Goal: Check status: Check status

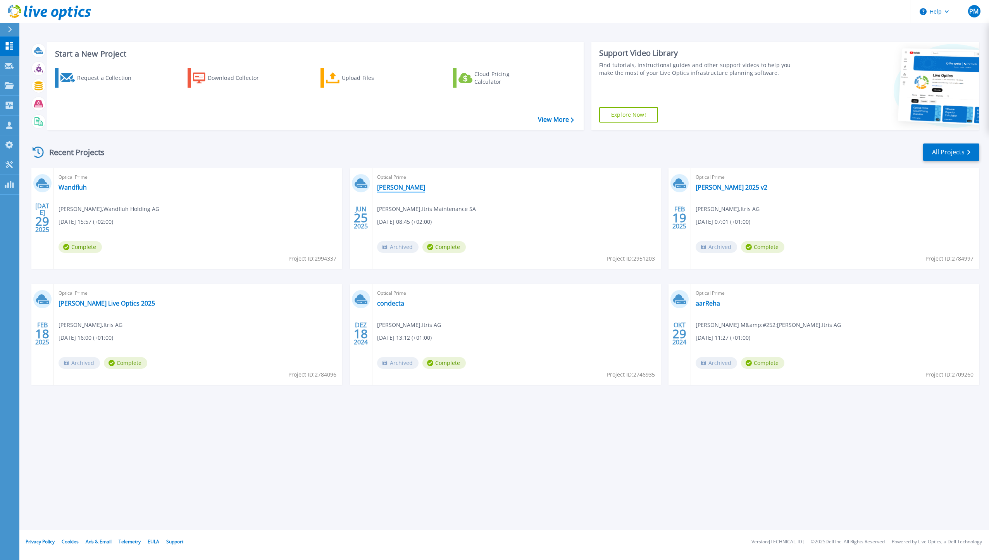
click at [397, 186] on link "[PERSON_NAME]" at bounding box center [401, 187] width 48 height 8
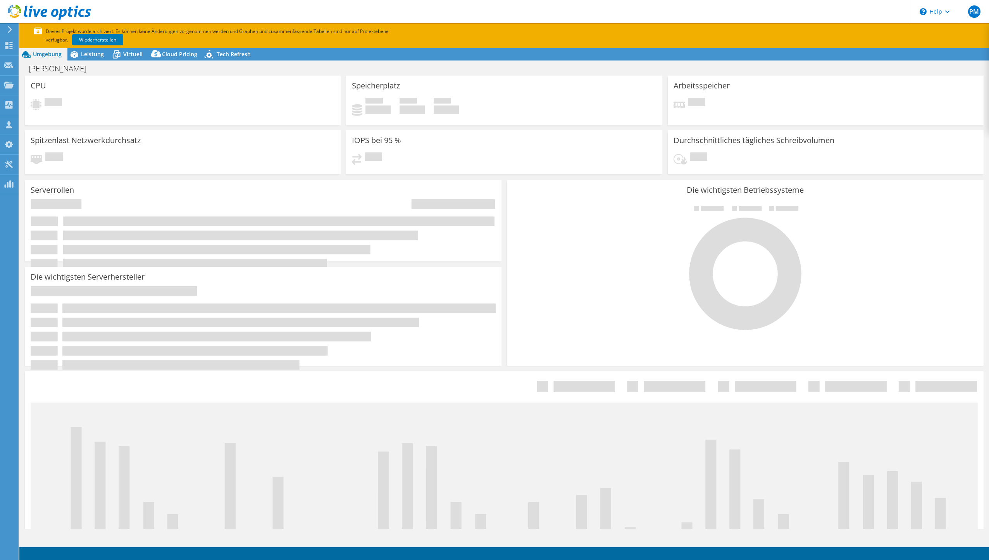
select select "EUFrankfurt"
select select "CHF"
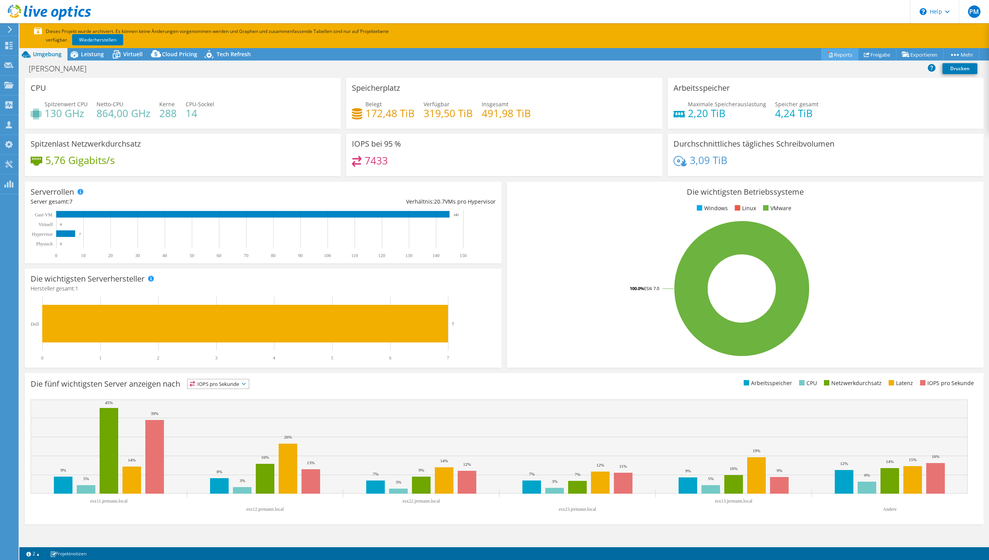
click at [839, 51] on link "Reports" at bounding box center [839, 54] width 37 height 12
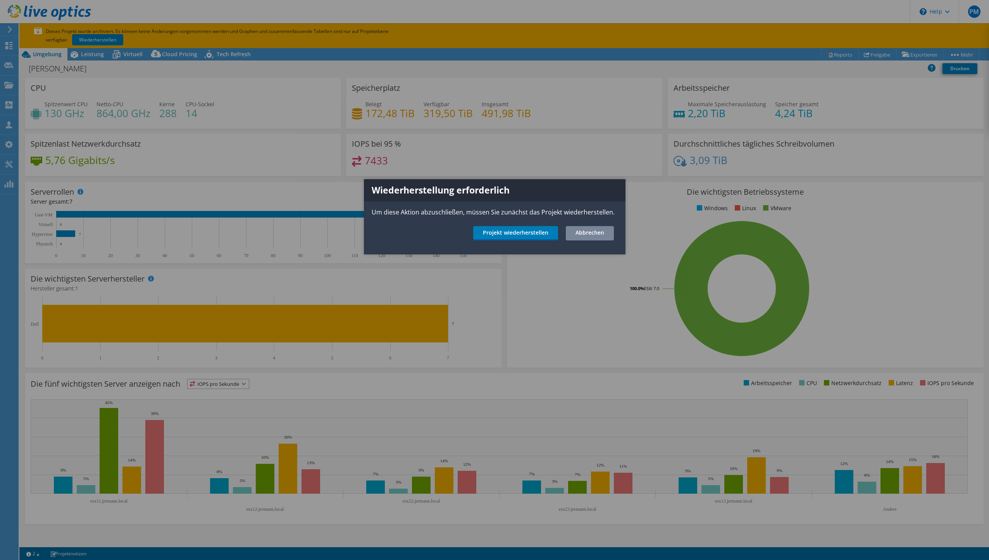
click at [591, 229] on link "Abbrechen" at bounding box center [590, 233] width 48 height 14
